Goal: Find specific page/section: Find specific page/section

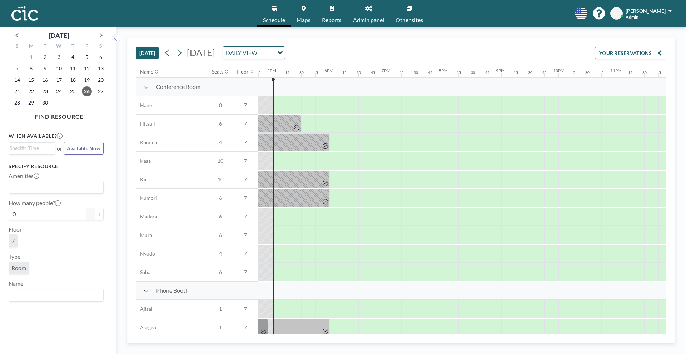
scroll to position [0, 958]
click at [17, 36] on icon at bounding box center [17, 34] width 9 height 9
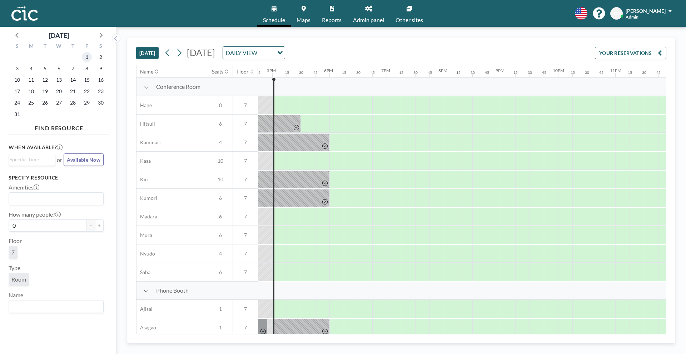
click at [83, 59] on span "1" at bounding box center [87, 57] width 10 height 10
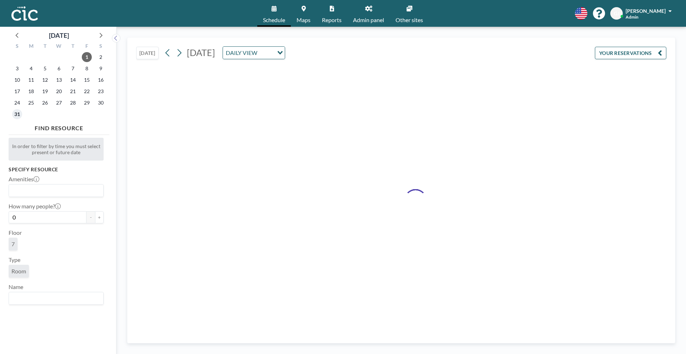
click at [15, 114] on span "31" at bounding box center [17, 114] width 10 height 10
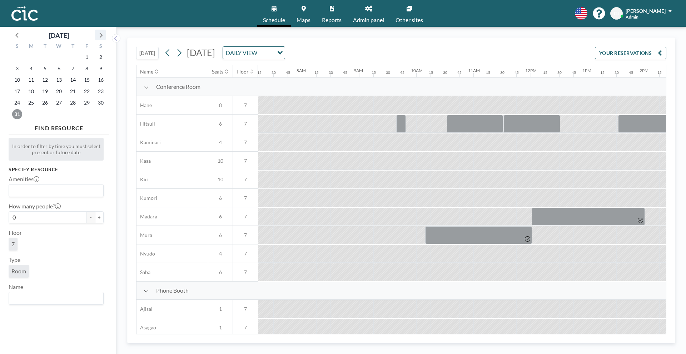
scroll to position [0, 443]
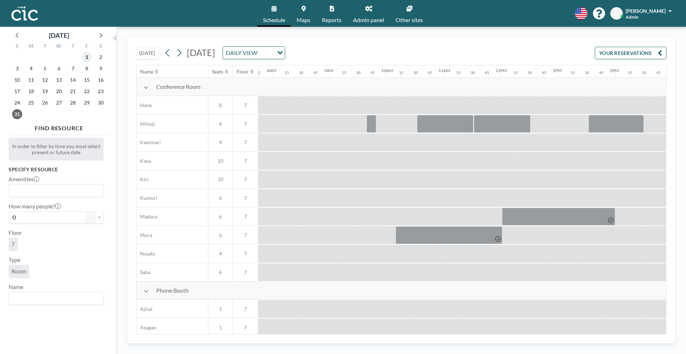
click at [86, 57] on span "1" at bounding box center [87, 57] width 10 height 10
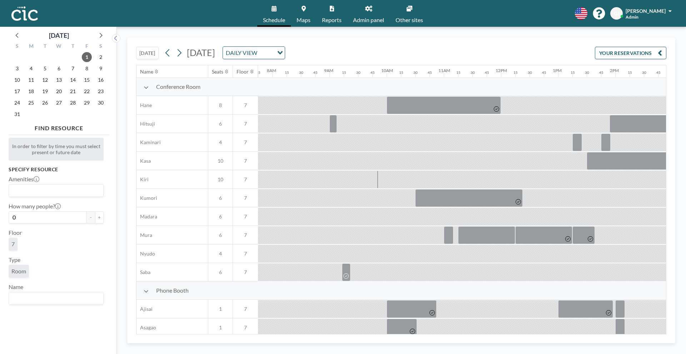
click at [330, 11] on icon at bounding box center [332, 9] width 4 height 6
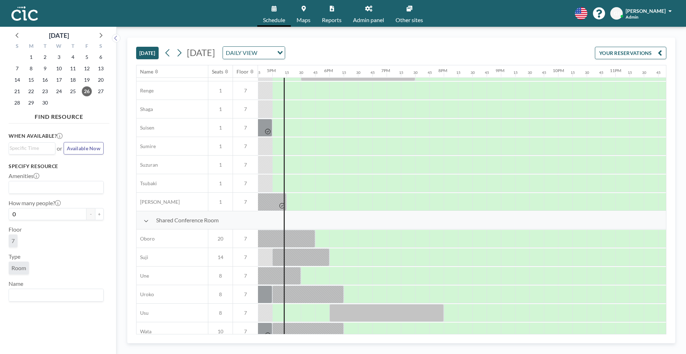
scroll to position [415, 958]
